Goal: Transaction & Acquisition: Download file/media

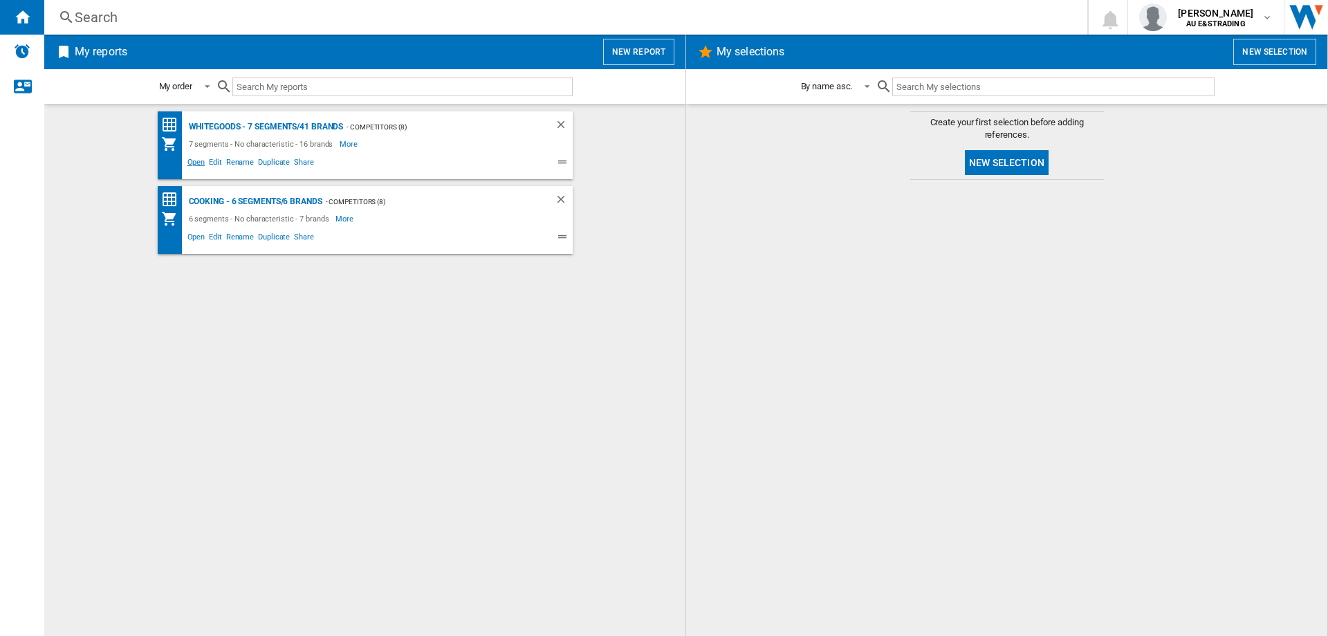
click at [201, 159] on span "Open" at bounding box center [196, 164] width 22 height 17
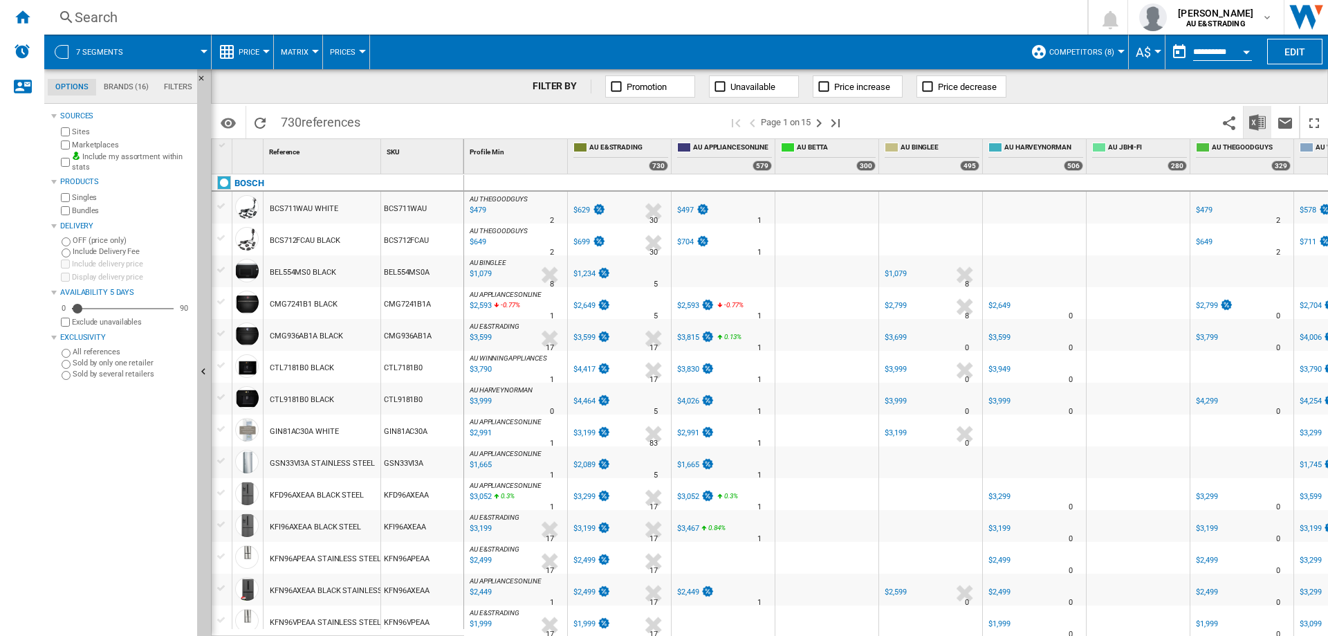
click at [1253, 119] on img "Download in Excel" at bounding box center [1257, 122] width 17 height 17
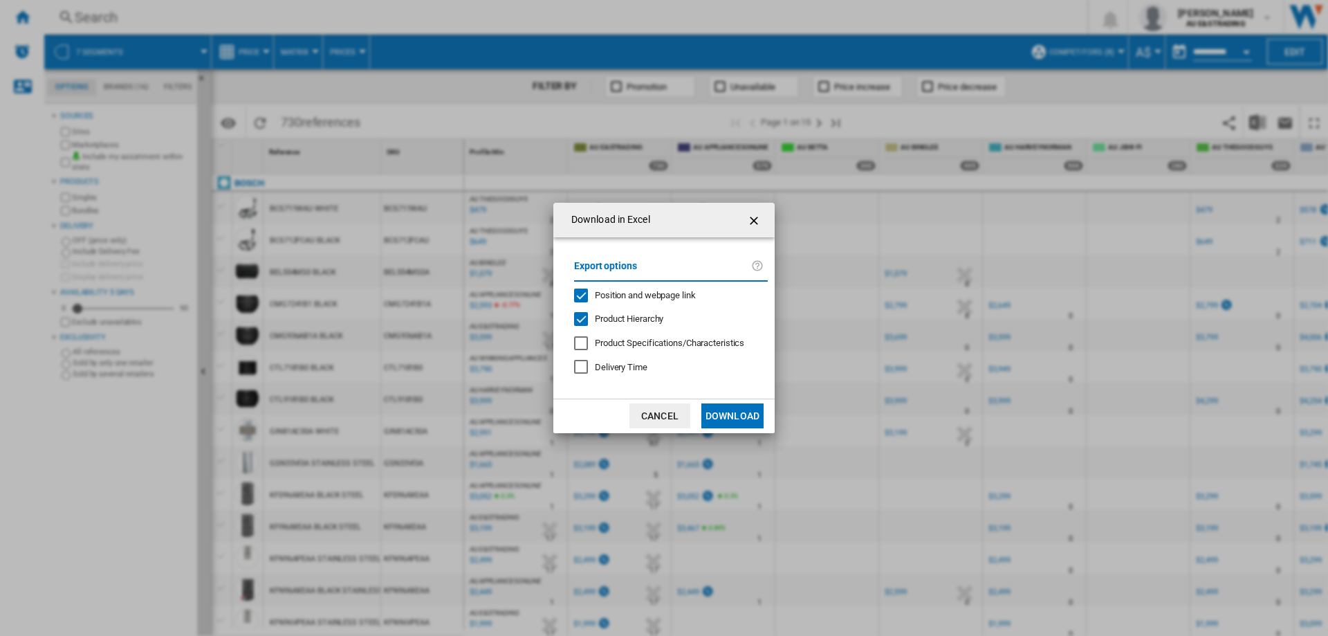
click at [582, 291] on div "Position and webpage link" at bounding box center [581, 295] width 14 height 14
click at [723, 410] on button "Download" at bounding box center [732, 415] width 62 height 25
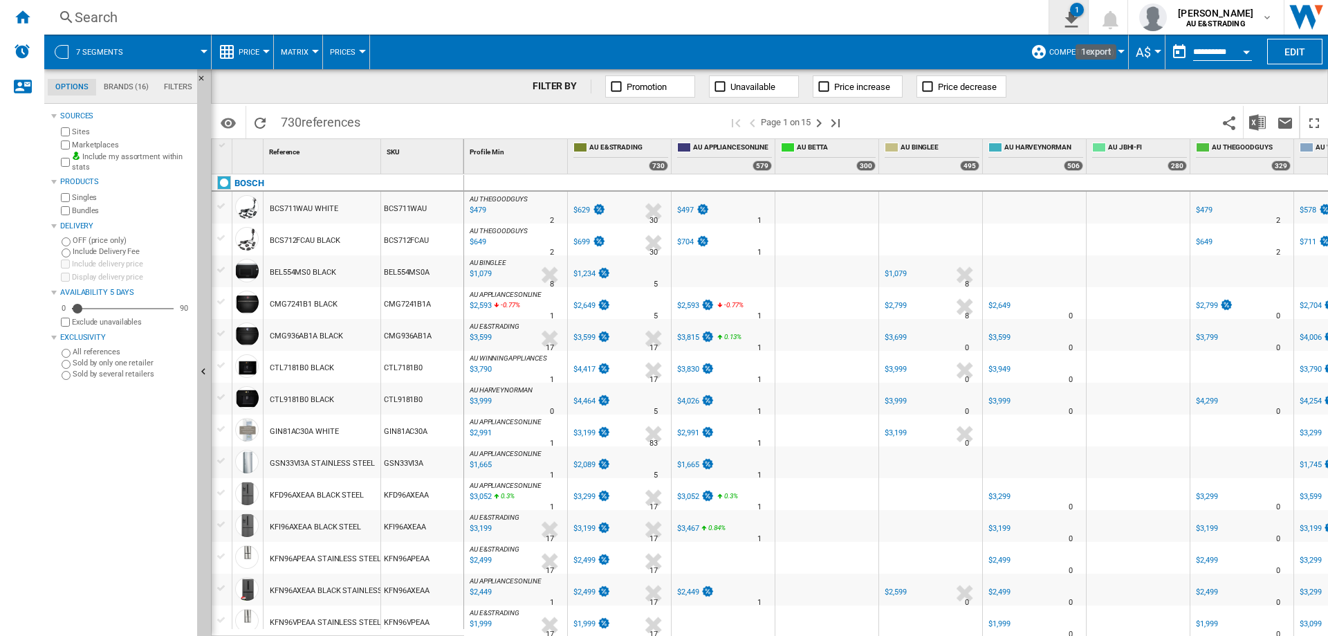
click at [1076, 10] on ng-md-icon "1\a export" at bounding box center [1069, 17] width 17 height 17
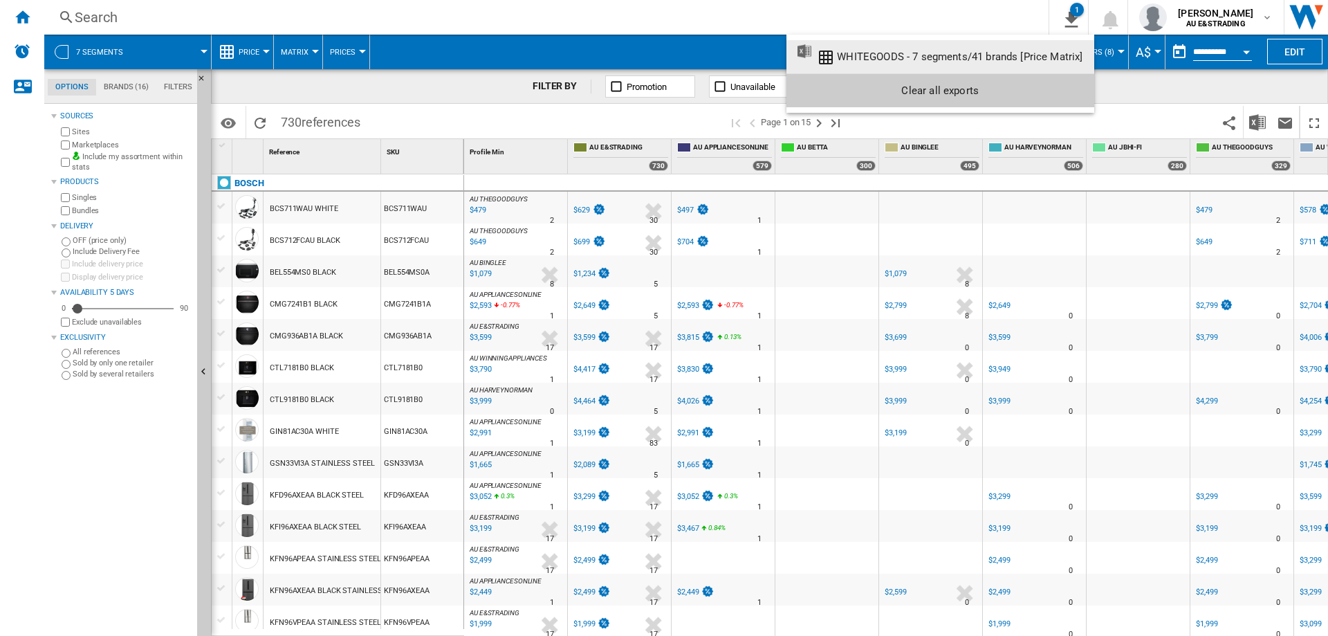
click at [981, 10] on md-backdrop at bounding box center [664, 318] width 1328 height 636
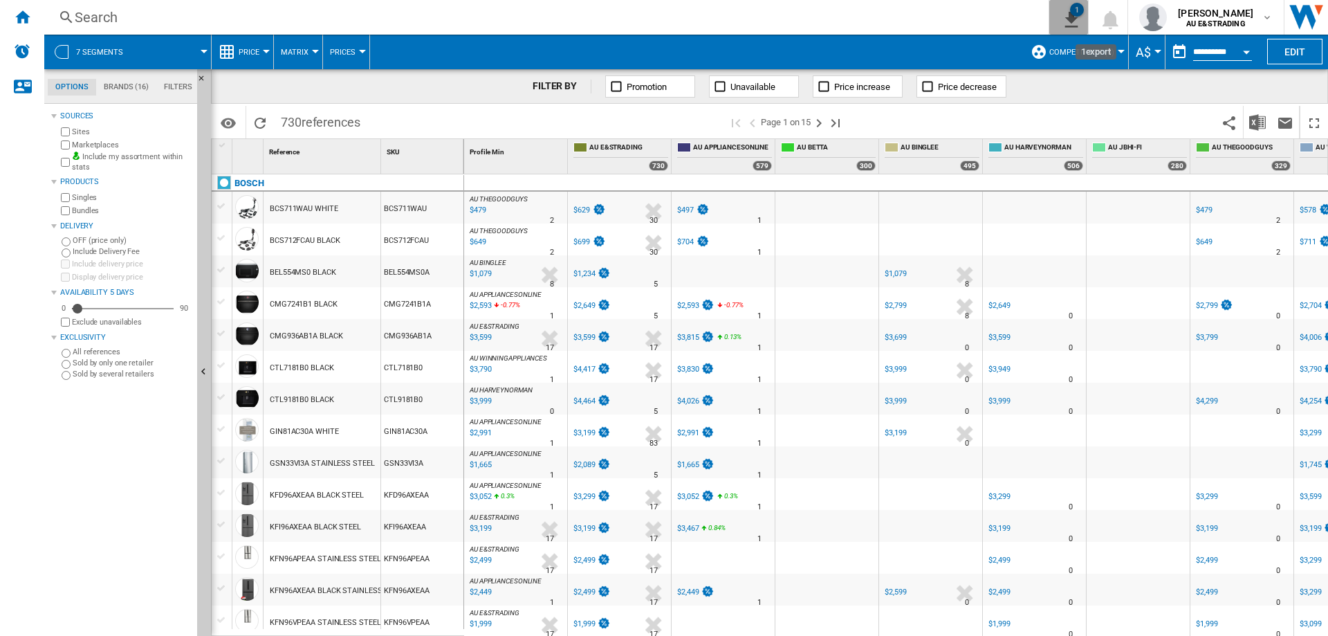
click at [1066, 19] on button "1" at bounding box center [1068, 17] width 39 height 35
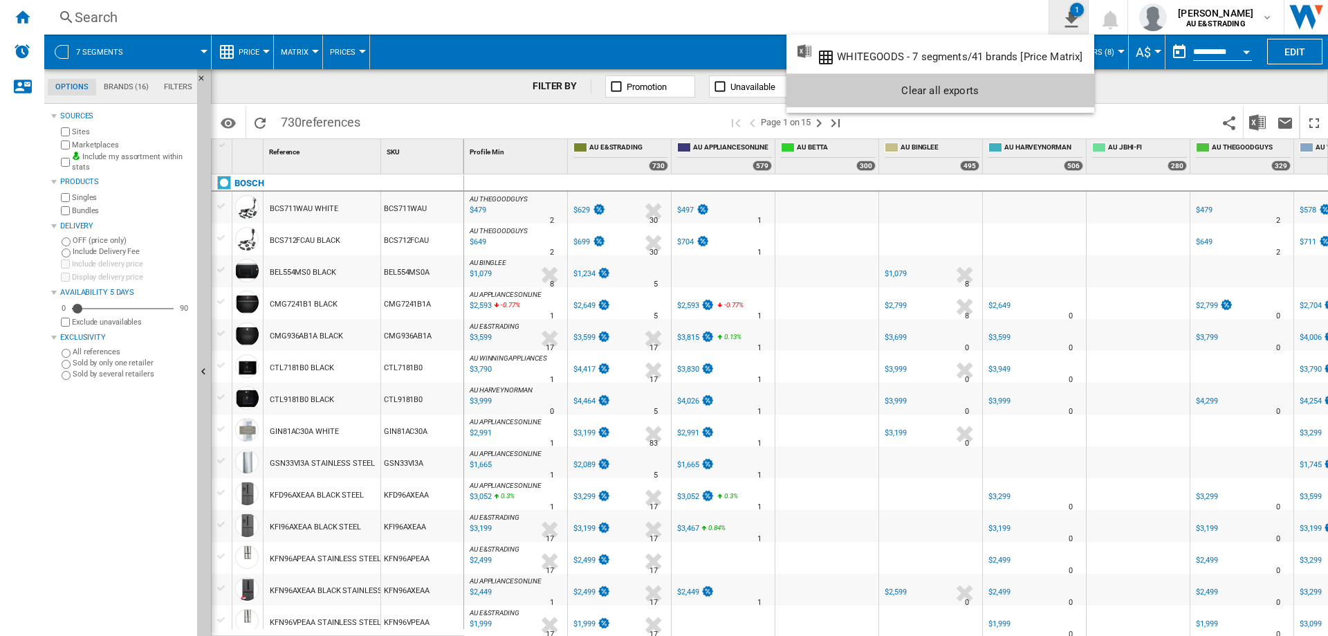
click at [1066, 19] on md-backdrop at bounding box center [664, 318] width 1328 height 636
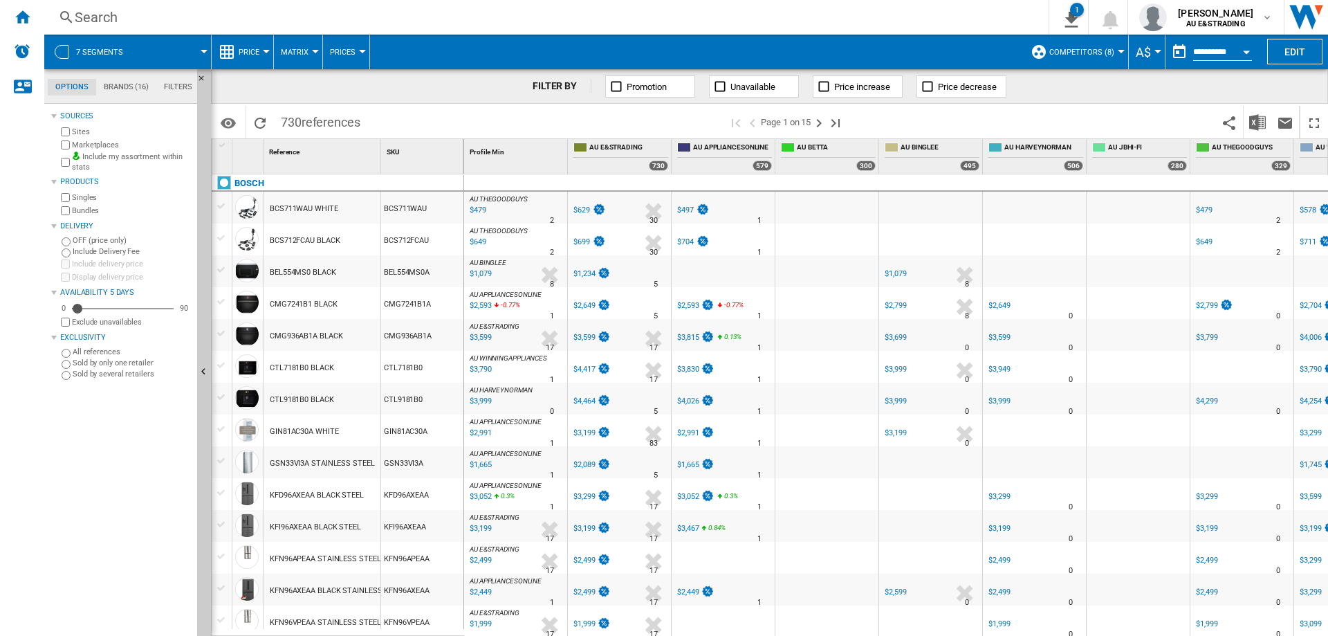
click at [932, 18] on div "Search" at bounding box center [544, 17] width 938 height 19
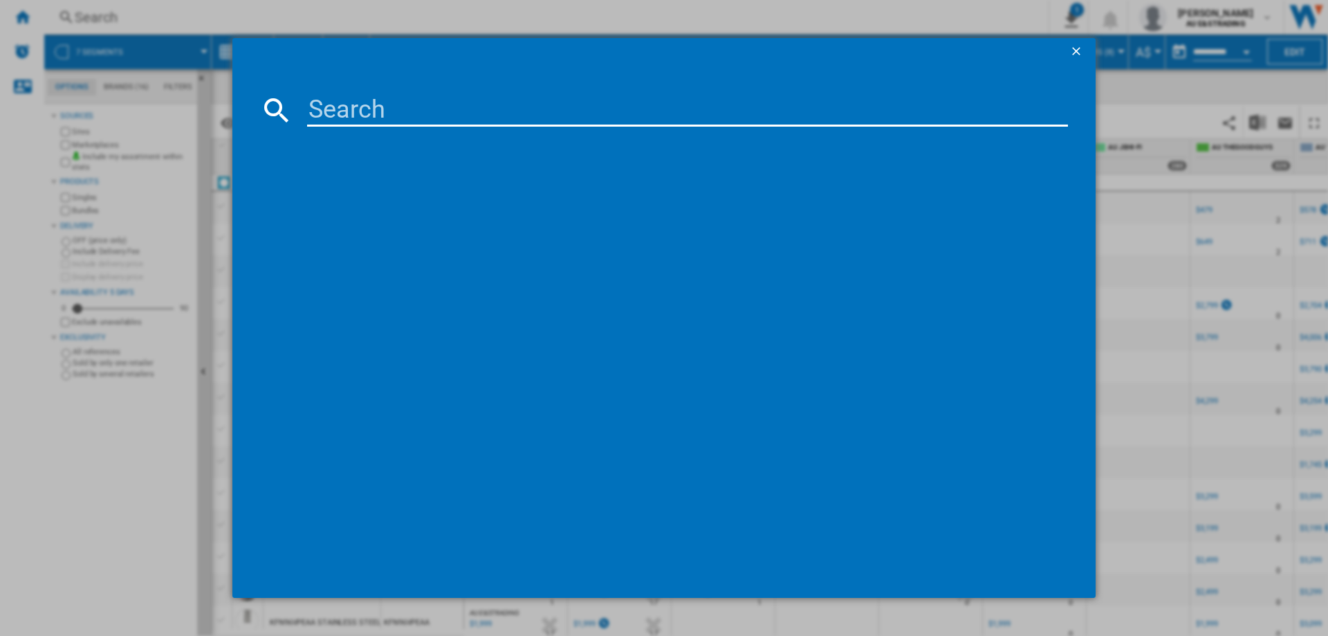
click at [1080, 44] on ng-md-icon "getI18NText('BUTTONS.CLOSE_DIALOG')" at bounding box center [1078, 52] width 17 height 17
